Goal: Task Accomplishment & Management: Manage account settings

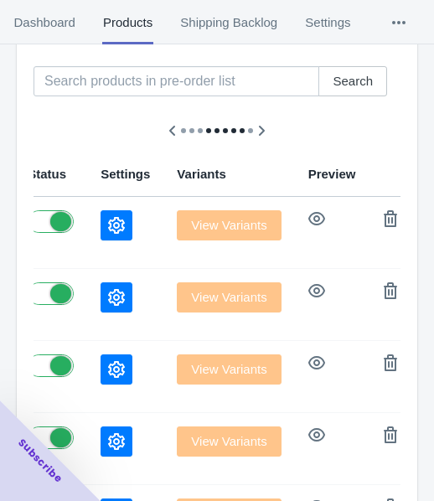
scroll to position [84, 0]
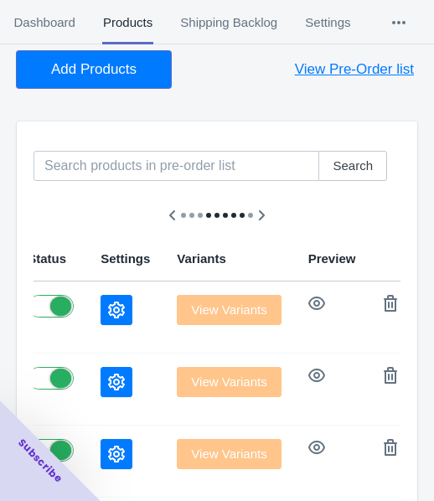
click at [106, 58] on button "Add Products" at bounding box center [94, 69] width 154 height 37
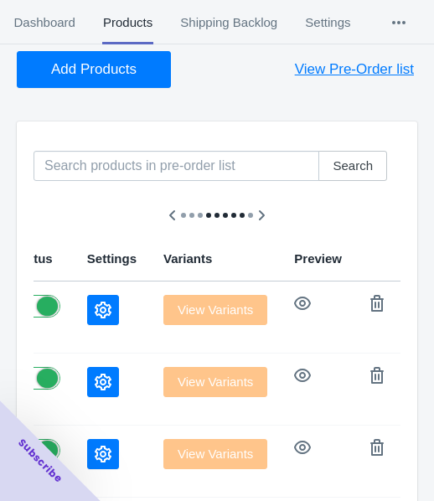
scroll to position [168, 0]
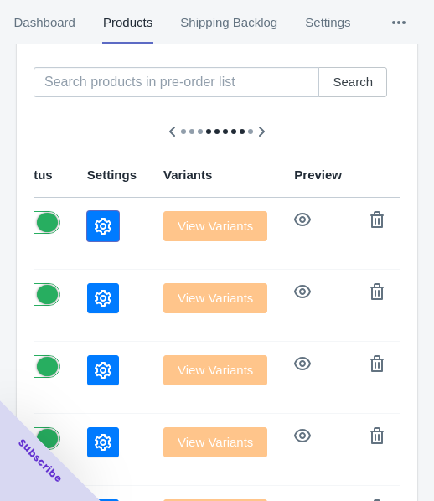
click at [116, 217] on button "button" at bounding box center [103, 226] width 32 height 30
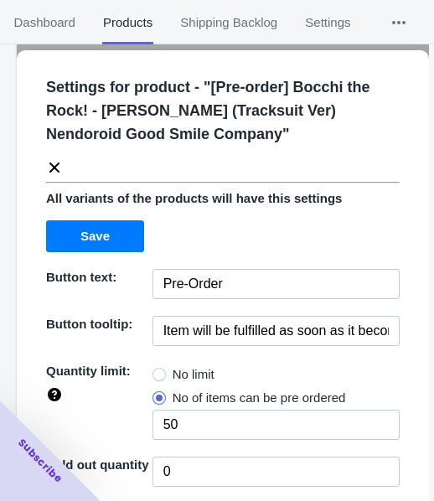
click at [186, 374] on span "No limit" at bounding box center [194, 374] width 42 height 17
click at [158, 371] on input "No limit" at bounding box center [157, 370] width 1 height 1
radio input "true"
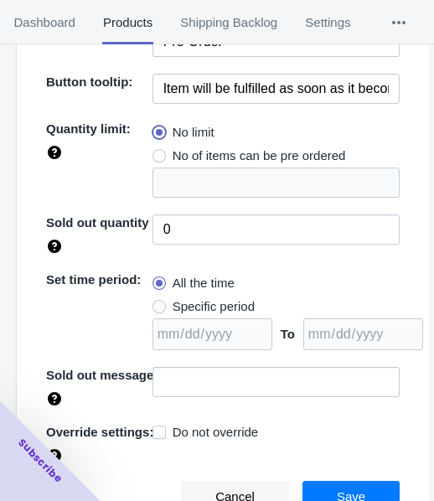
scroll to position [243, 0]
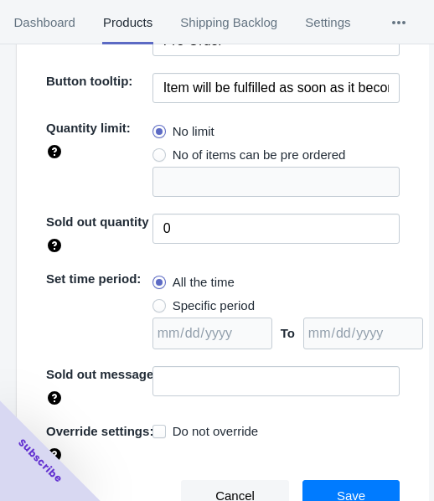
click at [209, 307] on span "Specific period" at bounding box center [214, 305] width 82 height 17
click at [158, 302] on input "Specific period" at bounding box center [157, 302] width 1 height 1
radio input "true"
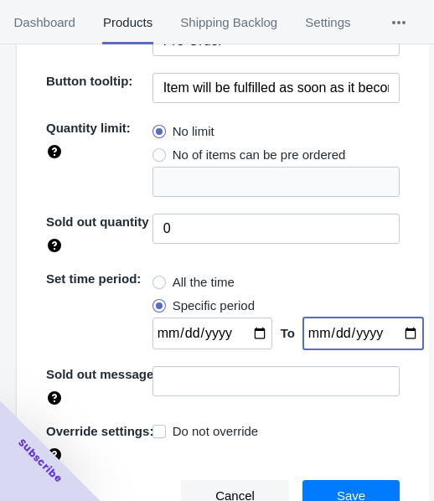
click at [395, 333] on input "date" at bounding box center [363, 334] width 120 height 32
type input "[DATE]"
click at [250, 334] on input "date" at bounding box center [212, 334] width 120 height 32
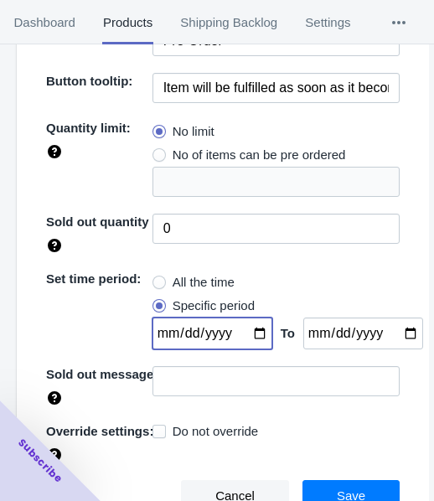
type input "[DATE]"
click at [369, 485] on button "Save" at bounding box center [350, 496] width 97 height 32
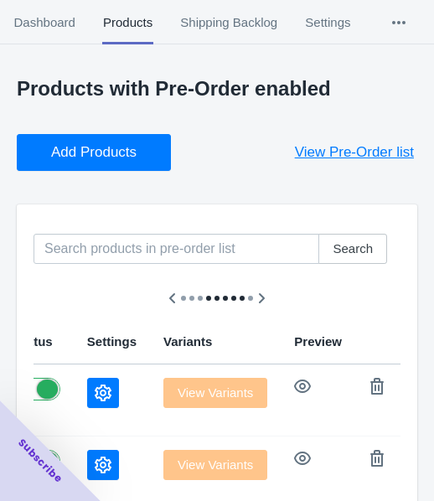
scroll to position [0, 0]
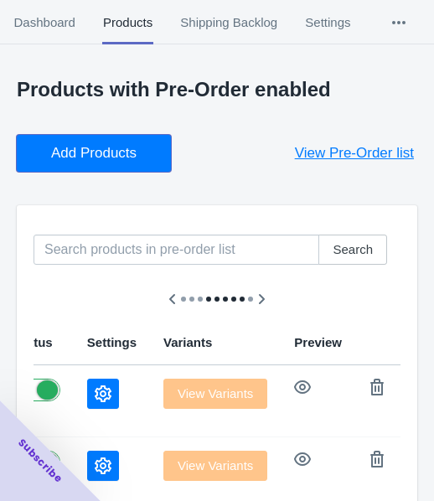
click at [65, 160] on span "Add Products" at bounding box center [93, 153] width 85 height 17
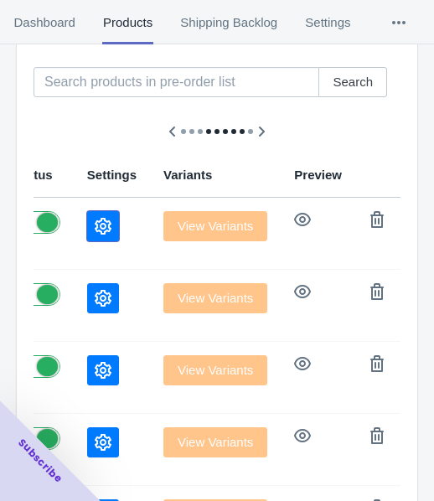
click at [109, 219] on icon "button" at bounding box center [103, 226] width 17 height 17
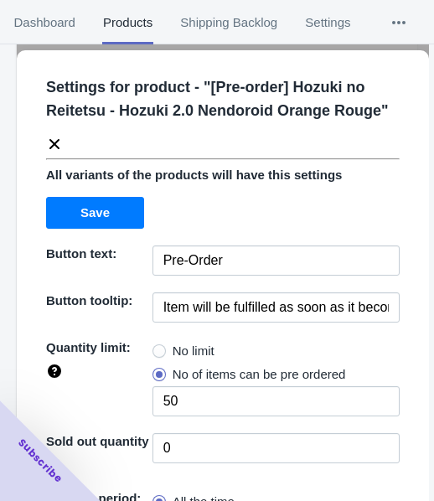
click at [183, 348] on span "No limit" at bounding box center [194, 351] width 42 height 17
click at [158, 348] on input "No limit" at bounding box center [157, 347] width 1 height 1
radio input "true"
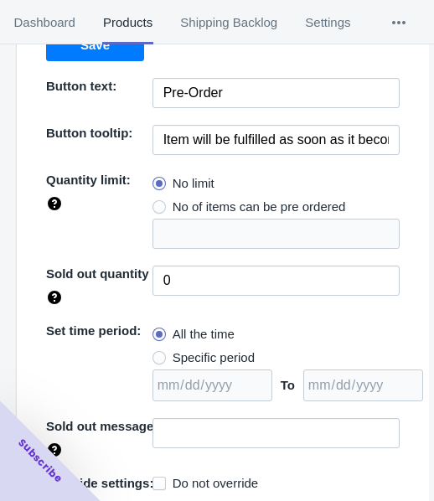
click at [198, 353] on span "Specific period" at bounding box center [214, 357] width 82 height 17
click at [158, 354] on input "Specific period" at bounding box center [157, 354] width 1 height 1
radio input "true"
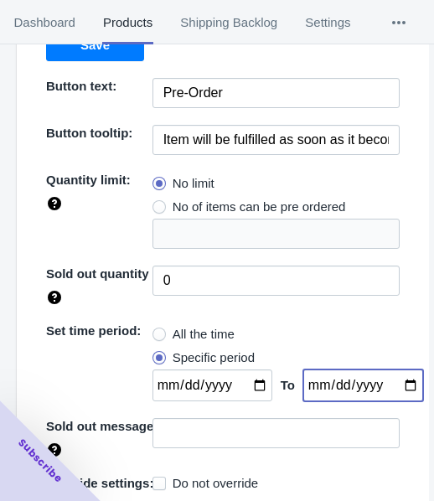
click at [390, 386] on input "date" at bounding box center [363, 385] width 120 height 32
type input "[DATE]"
click at [247, 382] on input "date" at bounding box center [212, 385] width 120 height 32
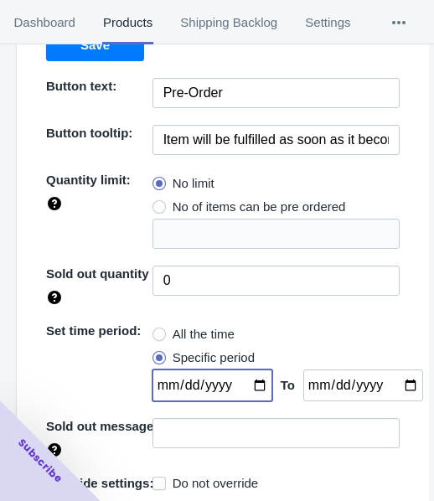
type input "[DATE]"
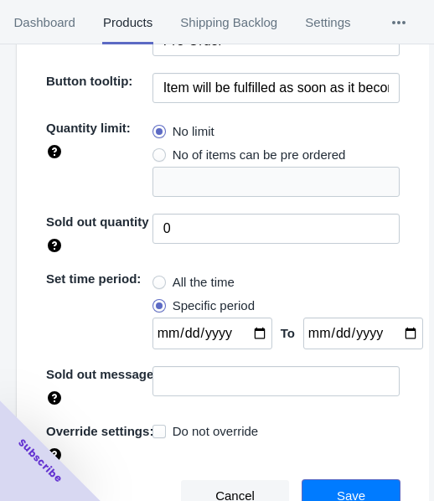
click at [350, 489] on span "Save" at bounding box center [351, 495] width 28 height 13
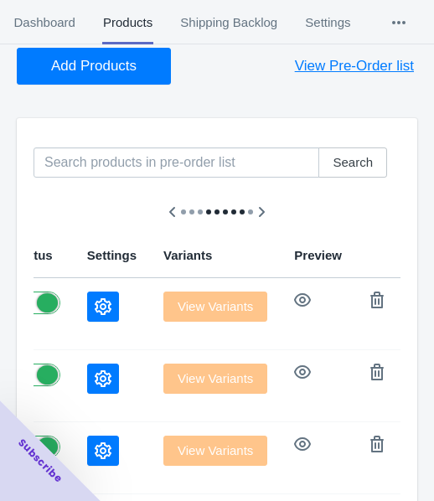
scroll to position [84, 0]
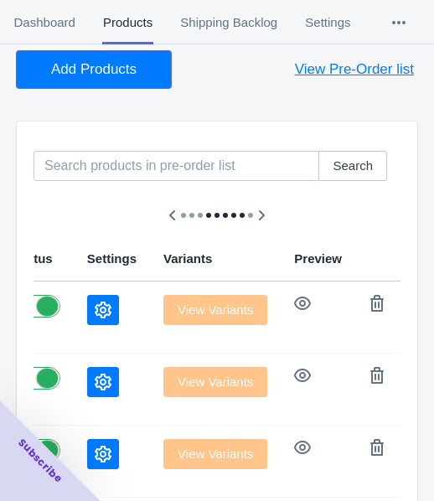
click at [122, 79] on button "Add Products" at bounding box center [94, 69] width 154 height 37
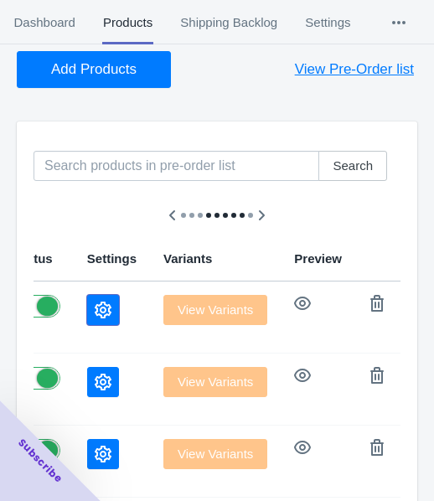
click at [110, 303] on icon "button" at bounding box center [103, 310] width 17 height 17
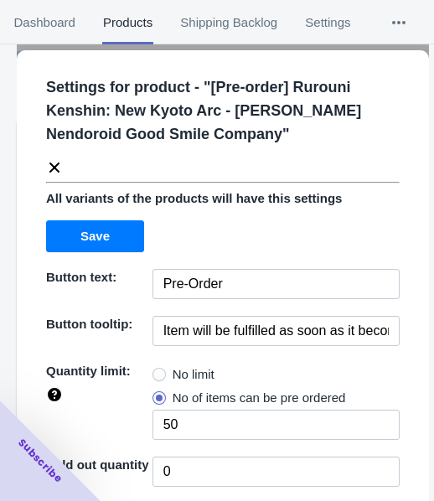
click at [183, 371] on span "No limit" at bounding box center [194, 374] width 42 height 17
click at [158, 371] on input "No limit" at bounding box center [157, 370] width 1 height 1
radio input "true"
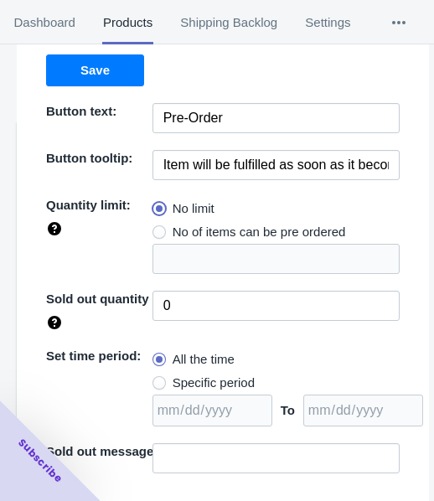
scroll to position [168, 0]
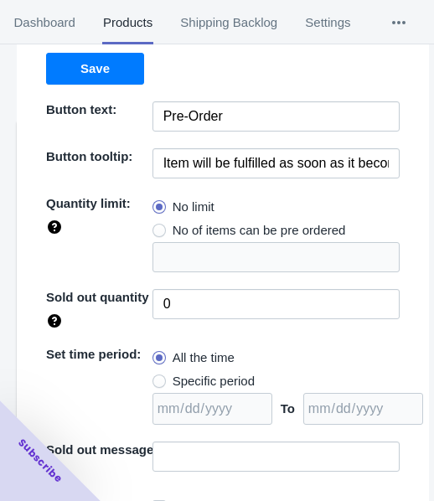
click at [200, 379] on span "Specific period" at bounding box center [214, 381] width 82 height 17
click at [158, 378] on input "Specific period" at bounding box center [157, 377] width 1 height 1
radio input "true"
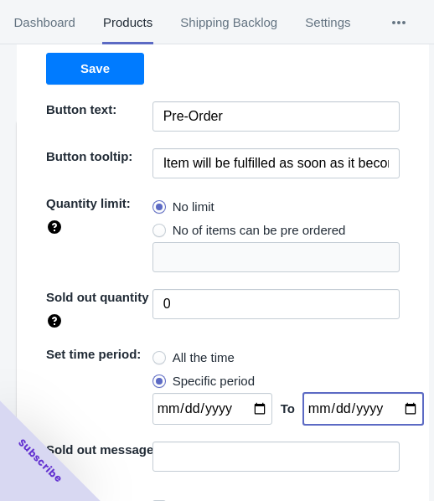
click at [393, 411] on input "date" at bounding box center [363, 409] width 120 height 32
type input "[DATE]"
click at [245, 406] on input "date" at bounding box center [212, 409] width 120 height 32
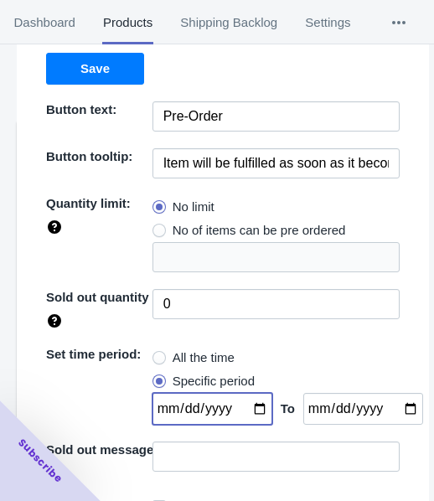
type input "[DATE]"
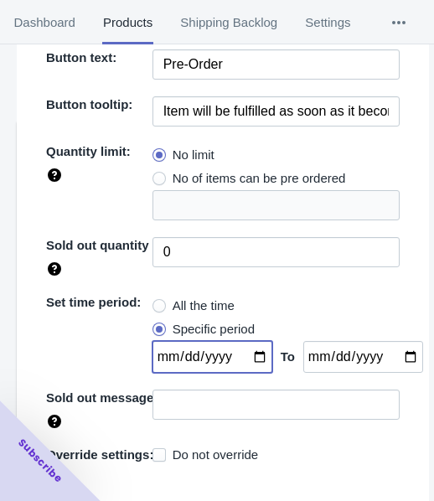
scroll to position [243, 0]
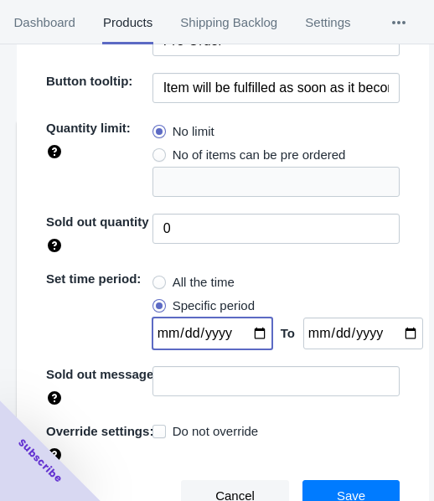
click at [350, 484] on button "Save" at bounding box center [350, 496] width 97 height 32
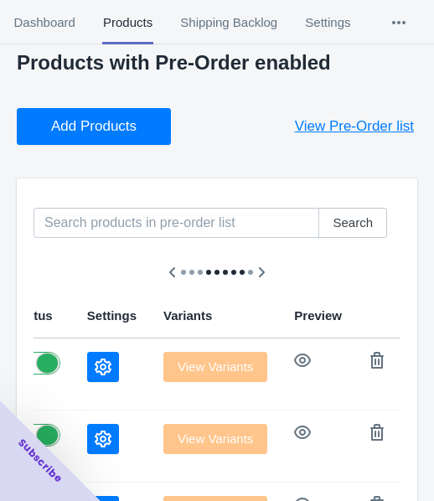
scroll to position [0, 0]
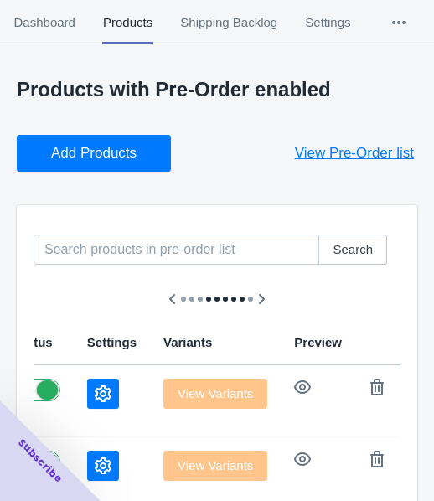
click at [106, 150] on span "Add Products" at bounding box center [93, 153] width 85 height 17
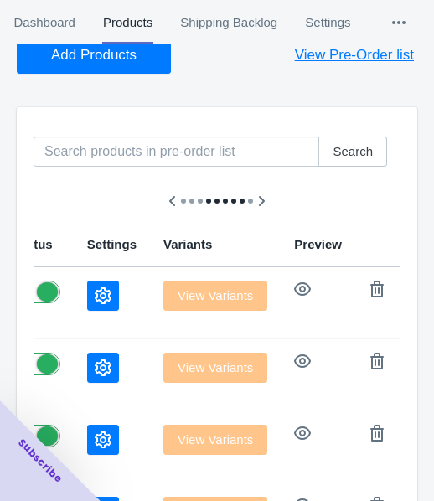
scroll to position [251, 0]
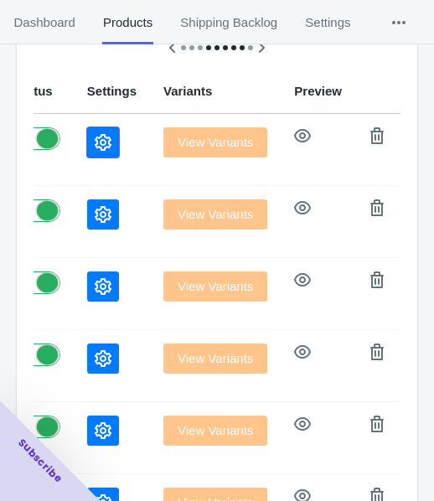
click at [112, 136] on button "button" at bounding box center [103, 142] width 32 height 30
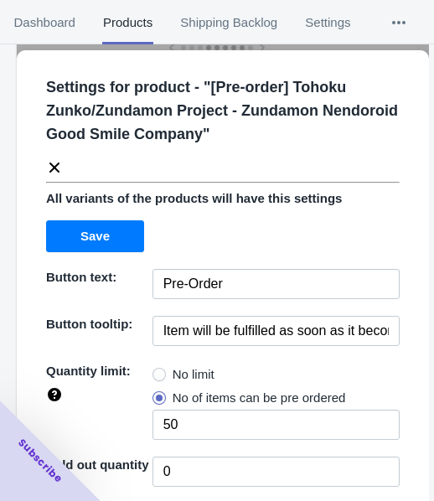
click at [205, 366] on span "No limit" at bounding box center [194, 374] width 42 height 17
click at [158, 370] on input "No limit" at bounding box center [157, 370] width 1 height 1
radio input "true"
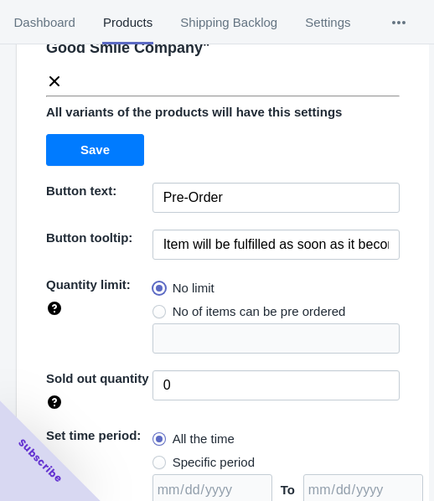
scroll to position [243, 0]
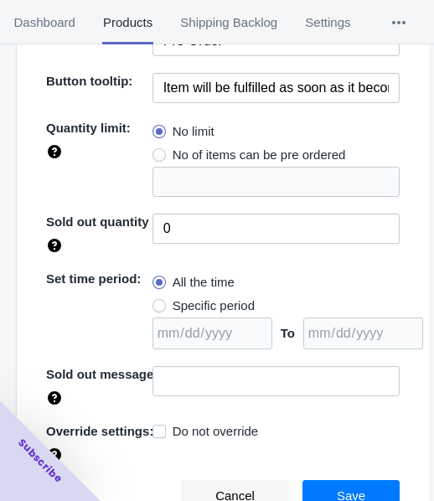
click at [209, 307] on span "Specific period" at bounding box center [214, 305] width 82 height 17
click at [158, 302] on input "Specific period" at bounding box center [157, 302] width 1 height 1
radio input "true"
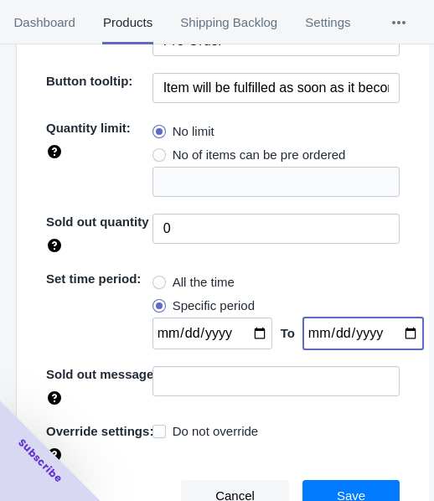
click at [389, 329] on input "date" at bounding box center [363, 334] width 120 height 32
type input "[DATE]"
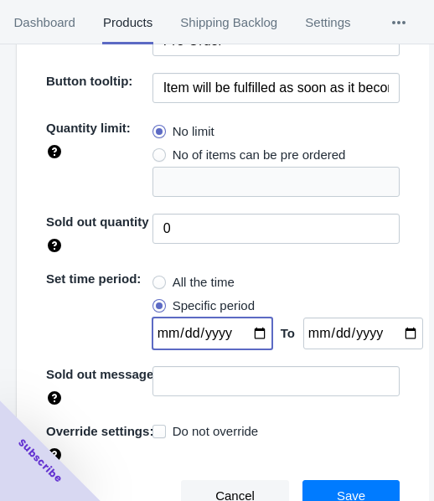
click at [250, 333] on input "date" at bounding box center [212, 334] width 120 height 32
type input "[DATE]"
click at [354, 487] on button "Save" at bounding box center [350, 496] width 97 height 32
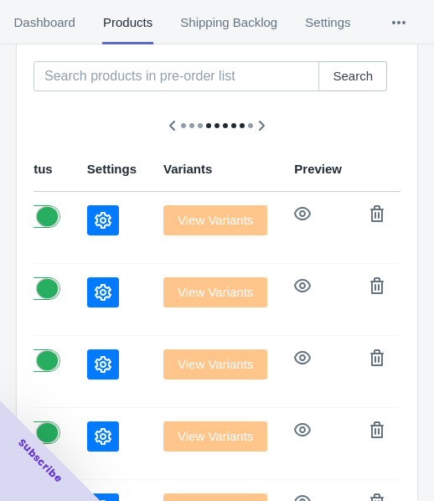
scroll to position [84, 0]
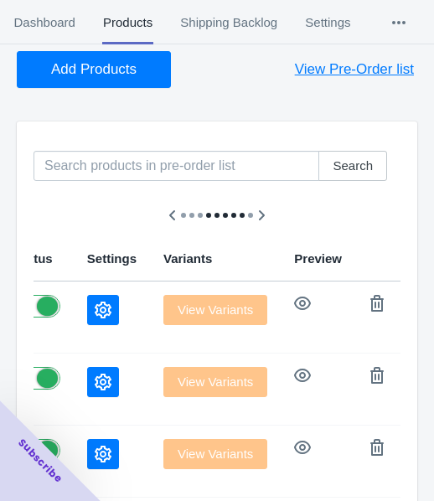
click at [65, 77] on span "Add Products" at bounding box center [93, 69] width 85 height 17
click at [108, 313] on icon "button" at bounding box center [103, 310] width 17 height 17
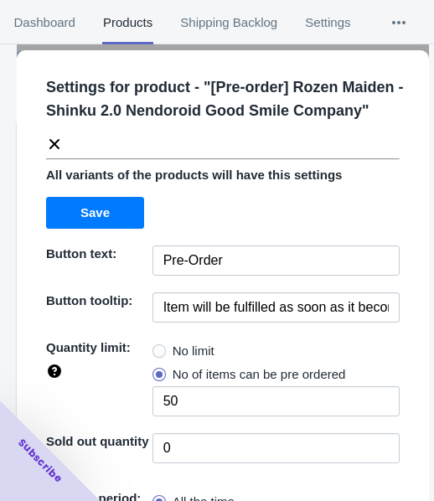
click at [182, 345] on span "No limit" at bounding box center [194, 351] width 42 height 17
click at [158, 347] on input "No limit" at bounding box center [157, 347] width 1 height 1
radio input "true"
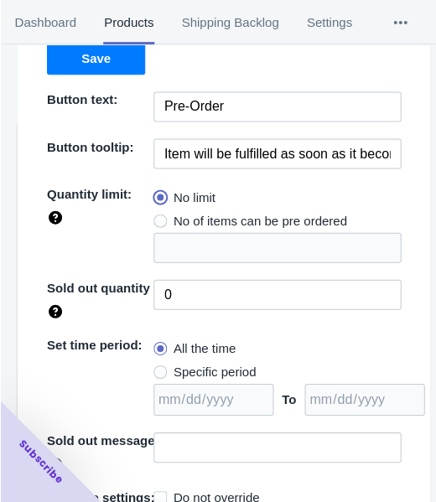
scroll to position [219, 0]
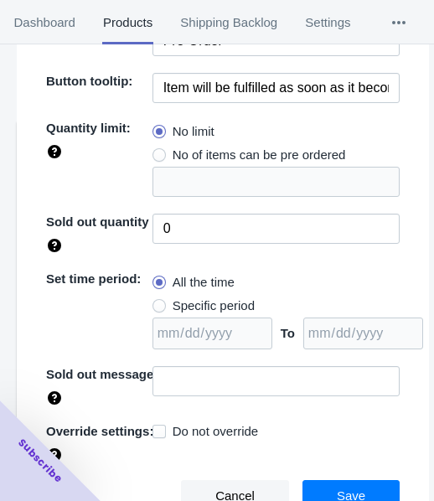
click at [232, 307] on span "Specific period" at bounding box center [214, 305] width 82 height 17
click at [158, 302] on input "Specific period" at bounding box center [157, 302] width 1 height 1
radio input "true"
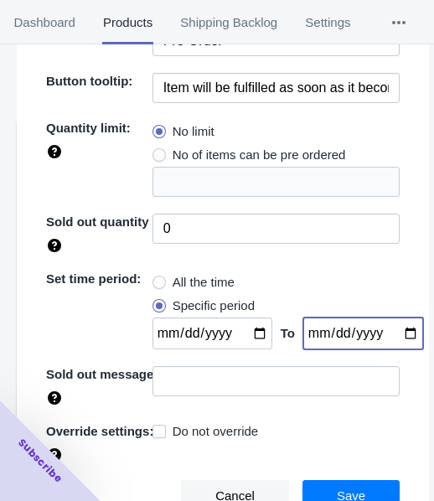
click at [392, 333] on input "date" at bounding box center [363, 334] width 120 height 32
type input "[DATE]"
drag, startPoint x: 245, startPoint y: 328, endPoint x: 242, endPoint y: 320, distance: 8.7
click at [245, 329] on input "date" at bounding box center [212, 334] width 120 height 32
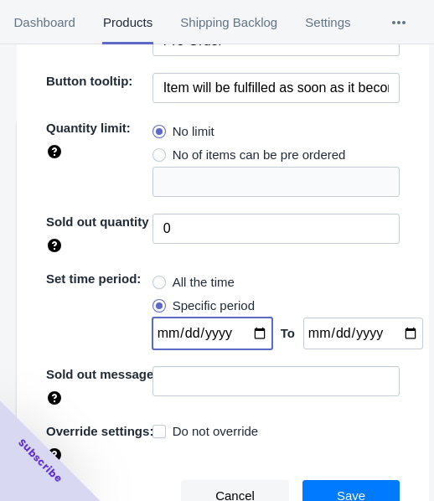
type input "[DATE]"
click at [364, 480] on button "Save" at bounding box center [350, 496] width 97 height 32
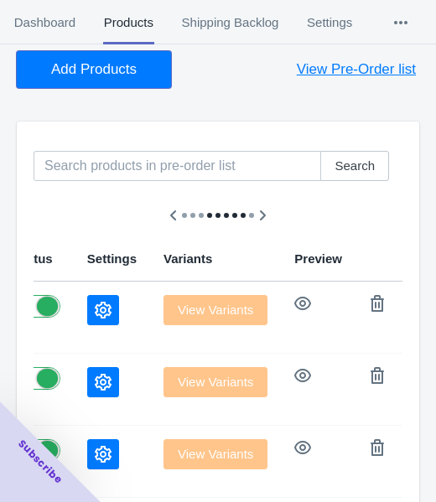
click at [106, 82] on button "Add Products" at bounding box center [94, 69] width 154 height 37
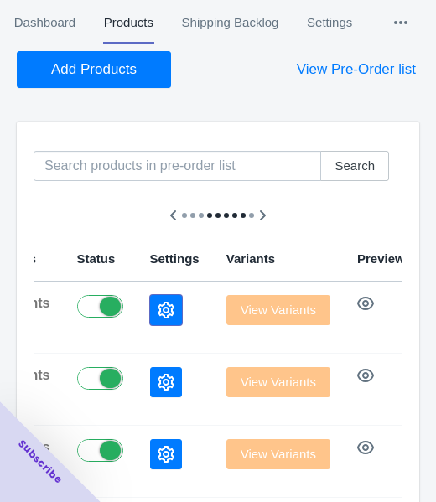
click at [158, 311] on icon "button" at bounding box center [166, 310] width 17 height 17
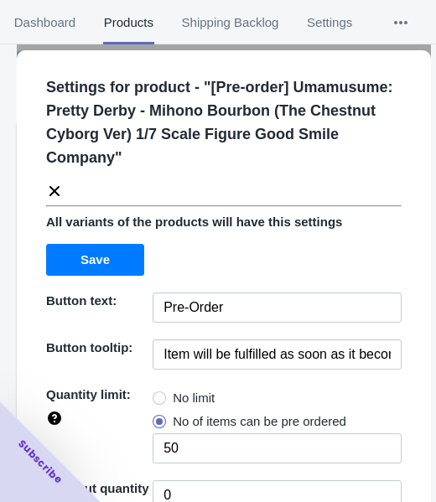
click at [200, 396] on span "No limit" at bounding box center [194, 398] width 42 height 17
click at [158, 395] on input "No limit" at bounding box center [157, 394] width 1 height 1
radio input "true"
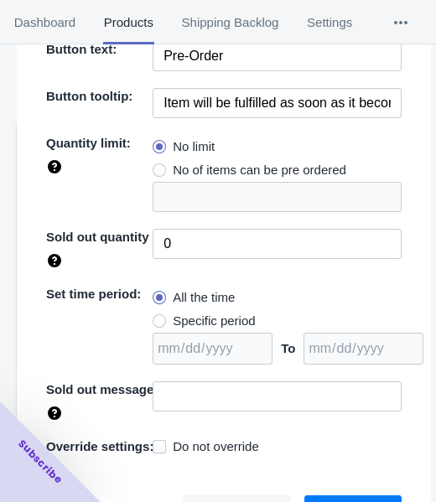
click at [210, 314] on span "Specific period" at bounding box center [214, 320] width 82 height 17
click at [158, 317] on input "Specific period" at bounding box center [157, 317] width 1 height 1
radio input "true"
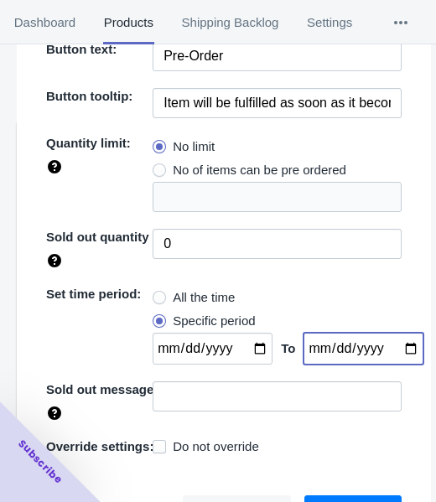
click at [389, 347] on input "date" at bounding box center [363, 349] width 120 height 32
type input "[DATE]"
click at [250, 343] on input "date" at bounding box center [212, 349] width 120 height 32
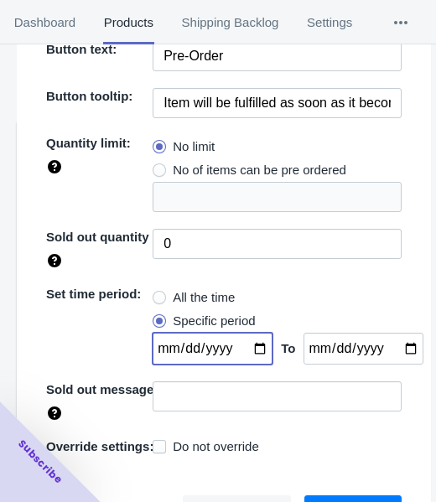
type input "[DATE]"
click at [340, 495] on button "Save" at bounding box center [352, 511] width 97 height 32
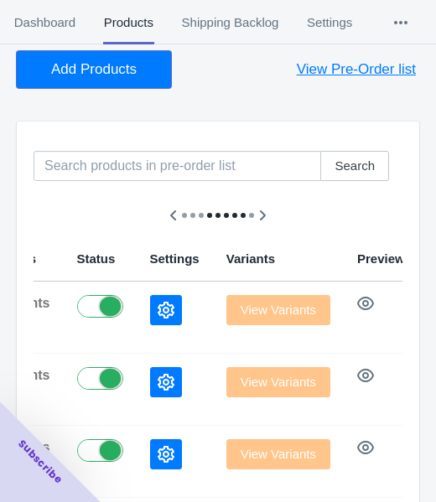
click at [132, 76] on span "Add Products" at bounding box center [93, 69] width 85 height 17
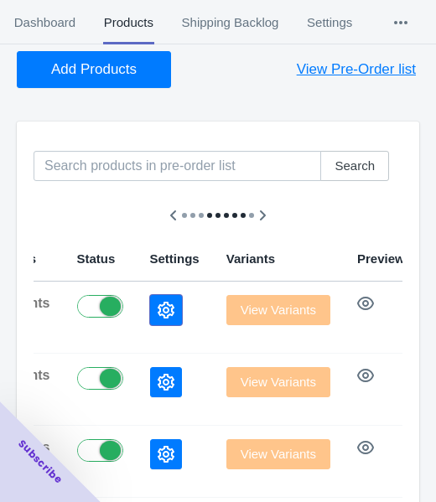
click at [158, 311] on icon "button" at bounding box center [166, 310] width 17 height 17
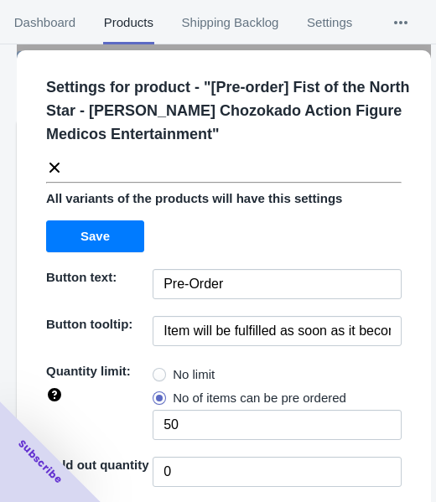
click at [197, 378] on span "No limit" at bounding box center [194, 374] width 42 height 17
click at [158, 371] on input "No limit" at bounding box center [157, 370] width 1 height 1
radio input "true"
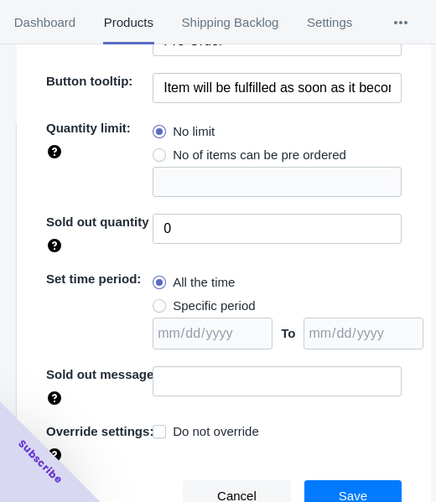
click at [240, 304] on span "Specific period" at bounding box center [214, 305] width 82 height 17
click at [158, 302] on input "Specific period" at bounding box center [157, 302] width 1 height 1
radio input "true"
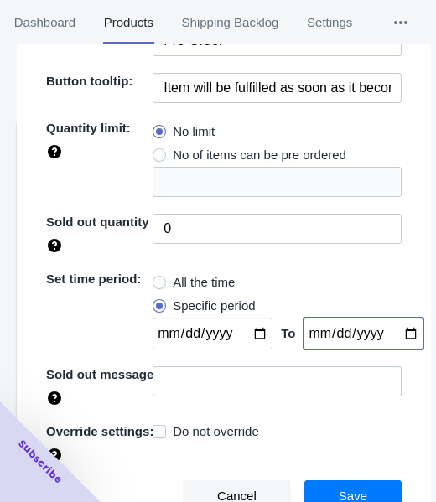
click at [392, 331] on input "date" at bounding box center [363, 334] width 120 height 32
type input "[DATE]"
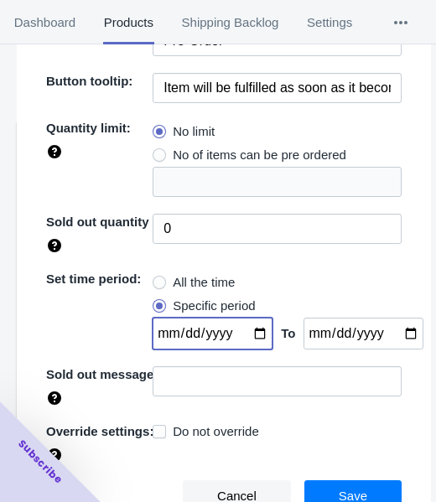
click at [249, 332] on input "date" at bounding box center [212, 334] width 120 height 32
type input "[DATE]"
click at [343, 495] on span "Save" at bounding box center [352, 495] width 28 height 13
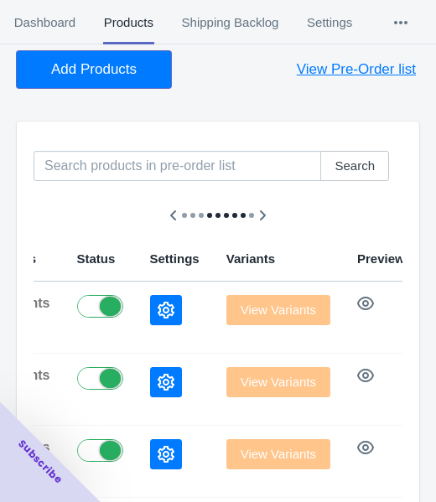
click at [123, 82] on button "Add Products" at bounding box center [94, 69] width 154 height 37
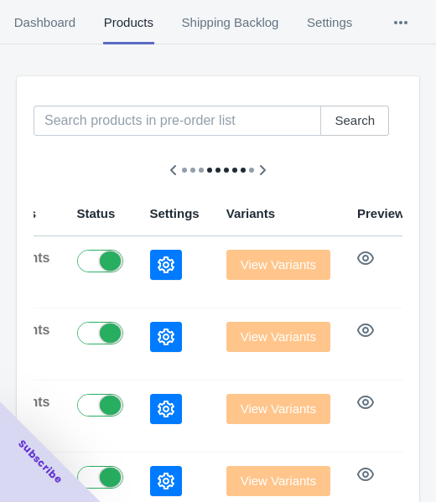
scroll to position [168, 0]
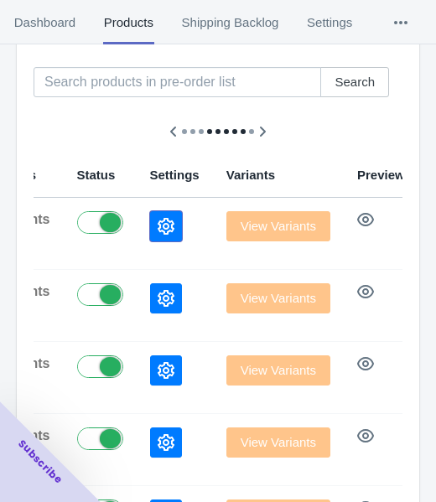
click at [158, 219] on icon "button" at bounding box center [166, 226] width 17 height 17
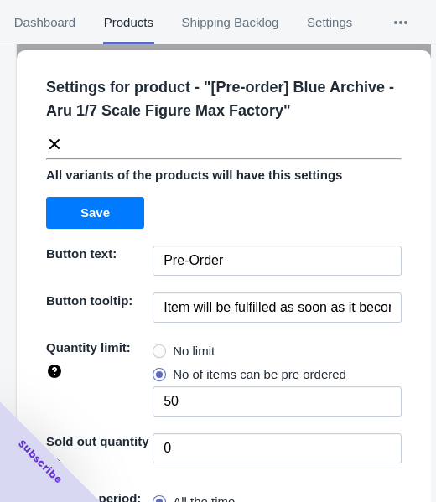
click at [189, 357] on span "No limit" at bounding box center [194, 351] width 42 height 17
click at [158, 348] on input "No limit" at bounding box center [157, 347] width 1 height 1
radio input "true"
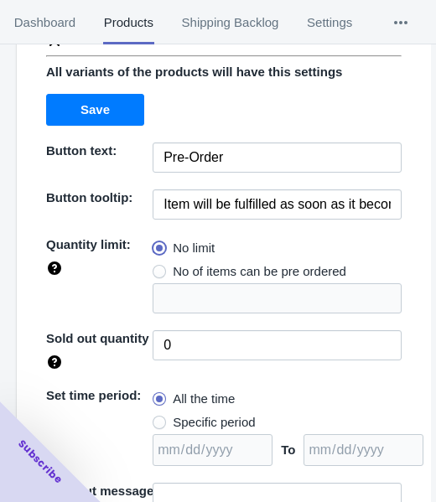
scroll to position [219, 0]
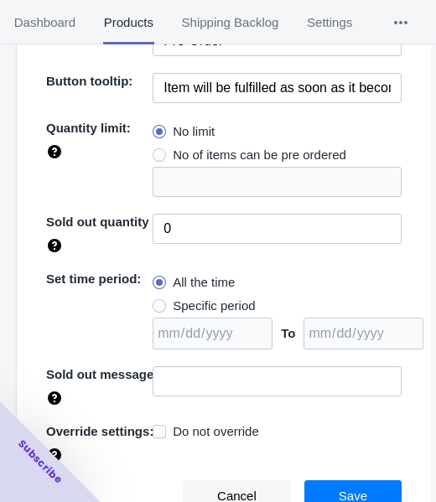
click at [204, 302] on span "Specific period" at bounding box center [214, 305] width 82 height 17
click at [158, 302] on input "Specific period" at bounding box center [157, 302] width 1 height 1
radio input "true"
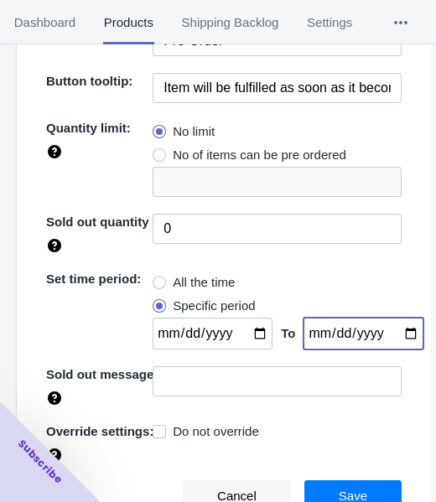
click at [392, 333] on input "date" at bounding box center [363, 334] width 120 height 32
type input "[DATE]"
click at [252, 338] on input "date" at bounding box center [212, 334] width 120 height 32
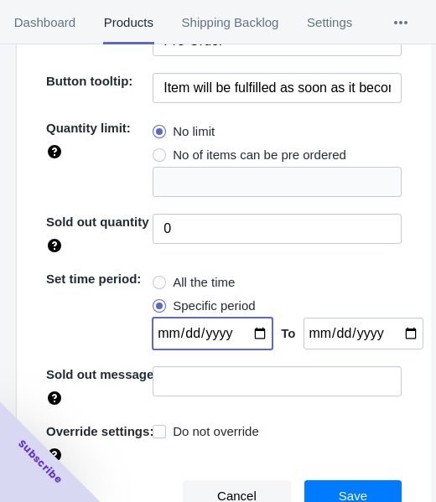
type input "[DATE]"
click at [400, 331] on input "[DATE]" at bounding box center [363, 334] width 120 height 32
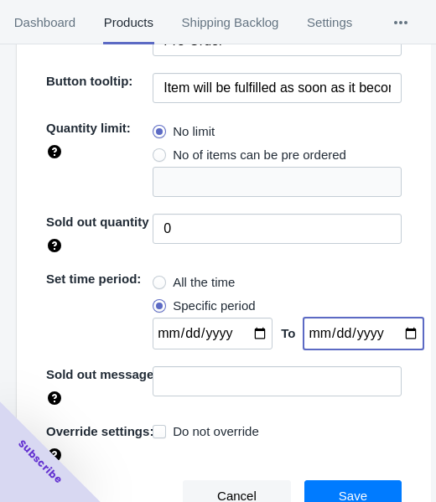
click at [392, 344] on input "[DATE]" at bounding box center [363, 334] width 120 height 32
click at [390, 330] on input "[DATE]" at bounding box center [363, 334] width 120 height 32
type input "[DATE]"
click at [336, 483] on button "Save" at bounding box center [352, 496] width 97 height 32
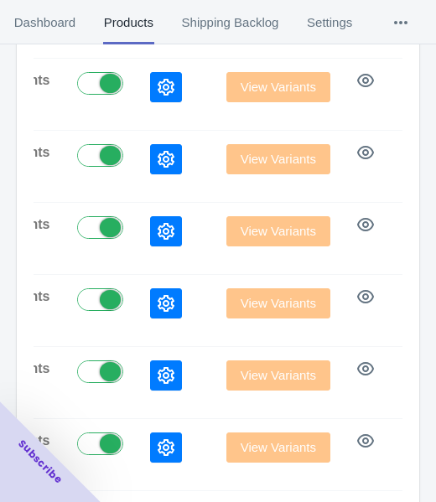
scroll to position [689, 0]
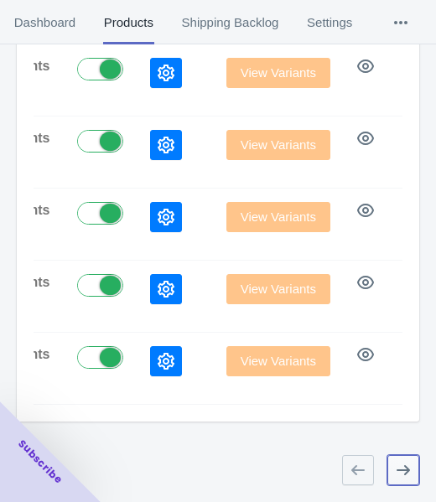
click at [405, 475] on icon "button" at bounding box center [403, 470] width 17 height 17
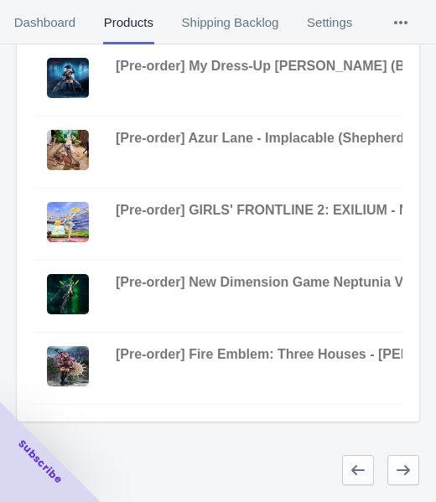
scroll to position [0, 974]
